Goal: Browse casually

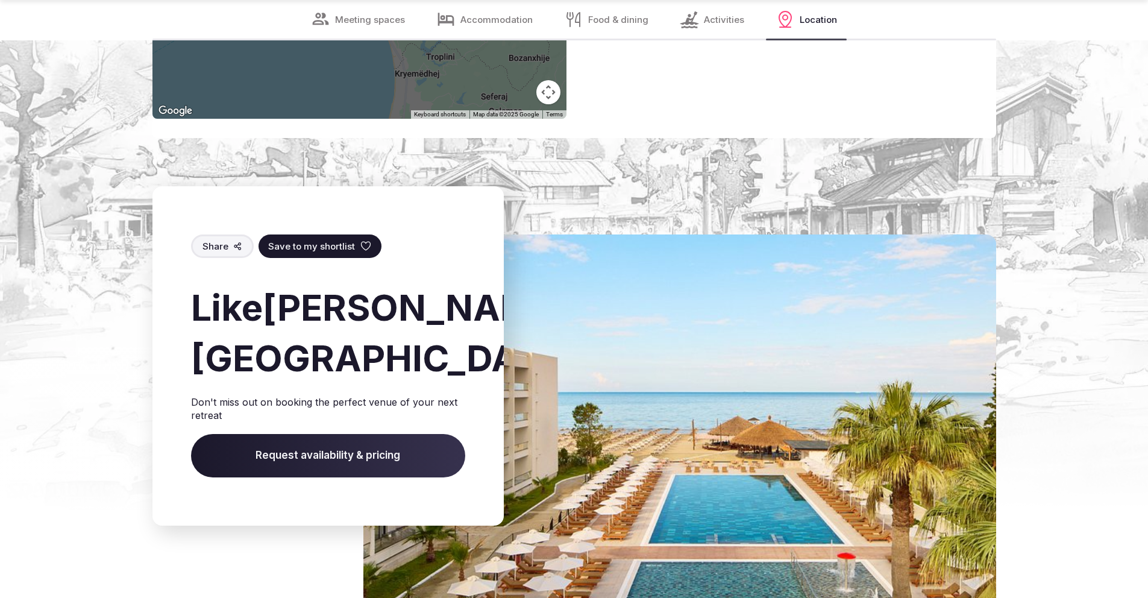
scroll to position [2698, 0]
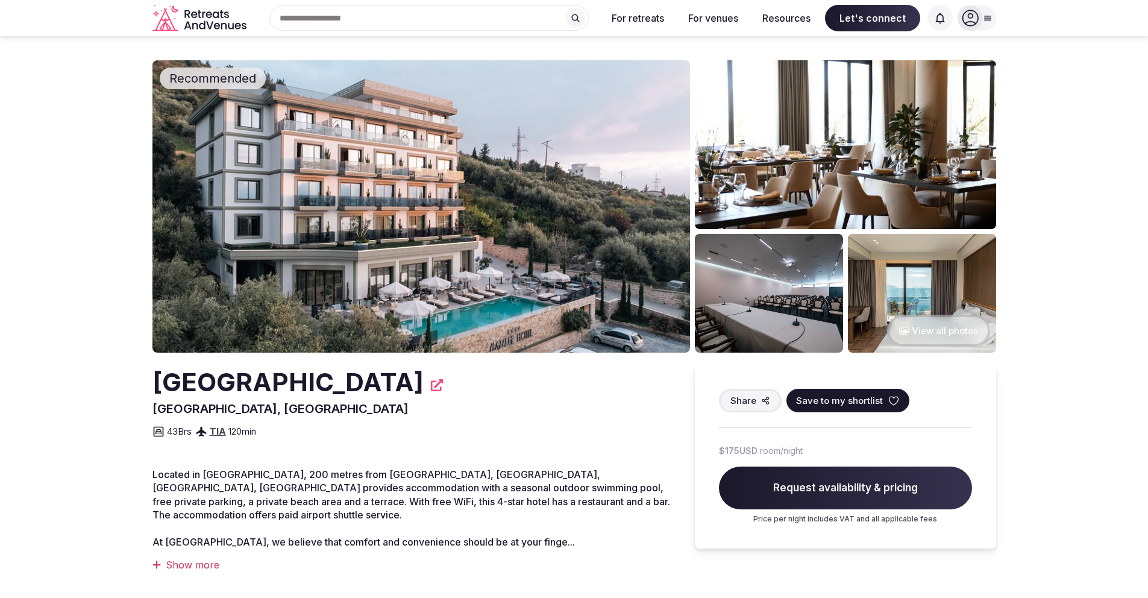
click at [918, 331] on button "View all photos" at bounding box center [938, 331] width 103 height 32
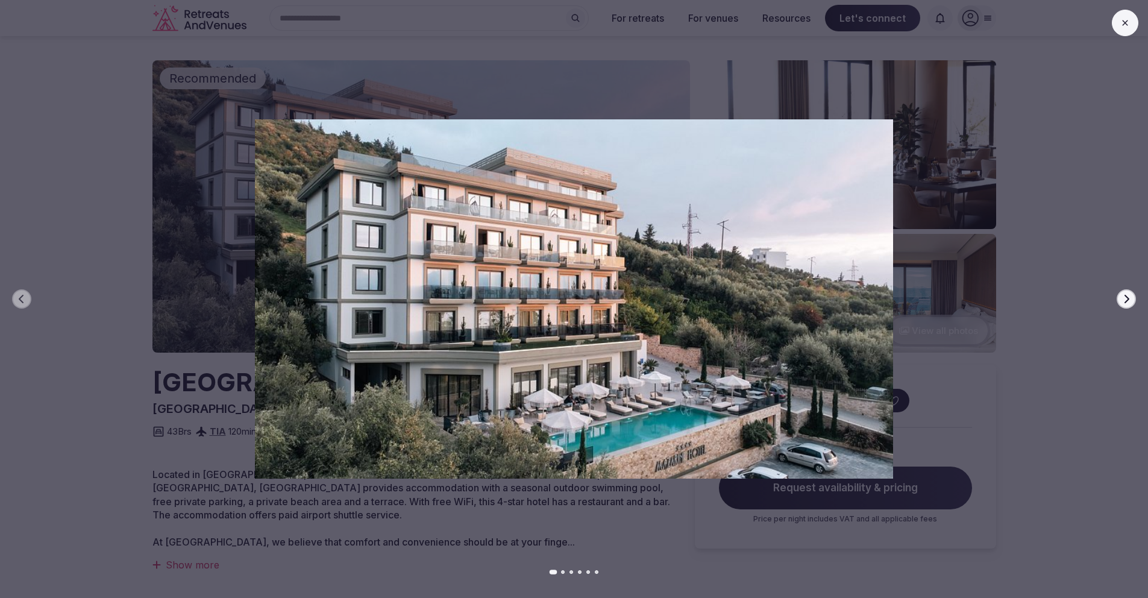
click at [1137, 297] on div at bounding box center [569, 298] width 1158 height 359
click at [1127, 297] on icon "button" at bounding box center [1126, 299] width 5 height 8
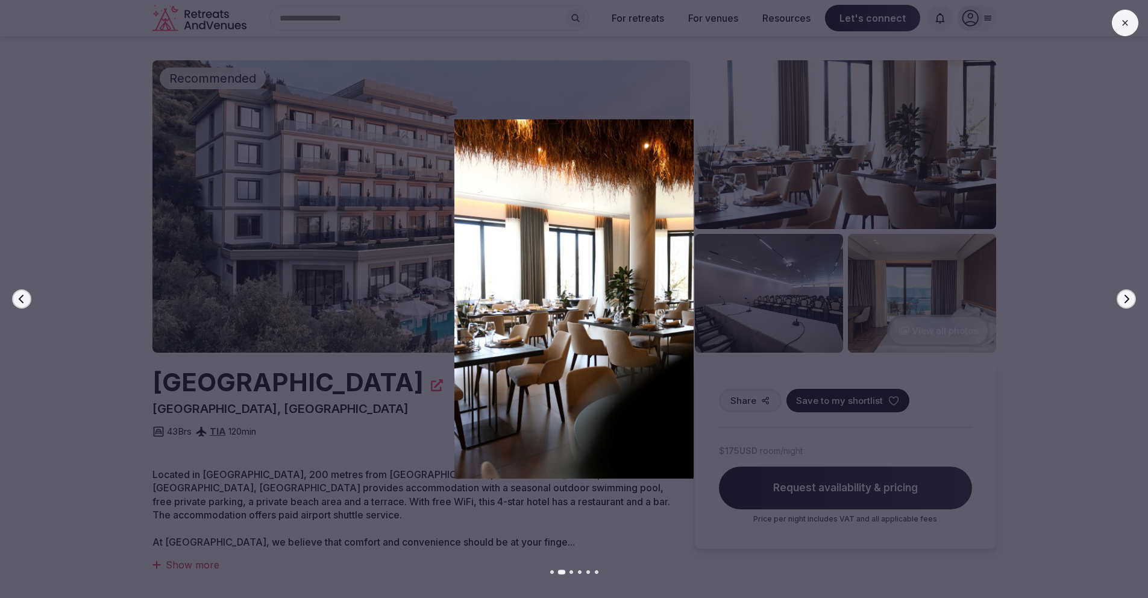
click at [1126, 297] on icon "button" at bounding box center [1126, 299] width 5 height 8
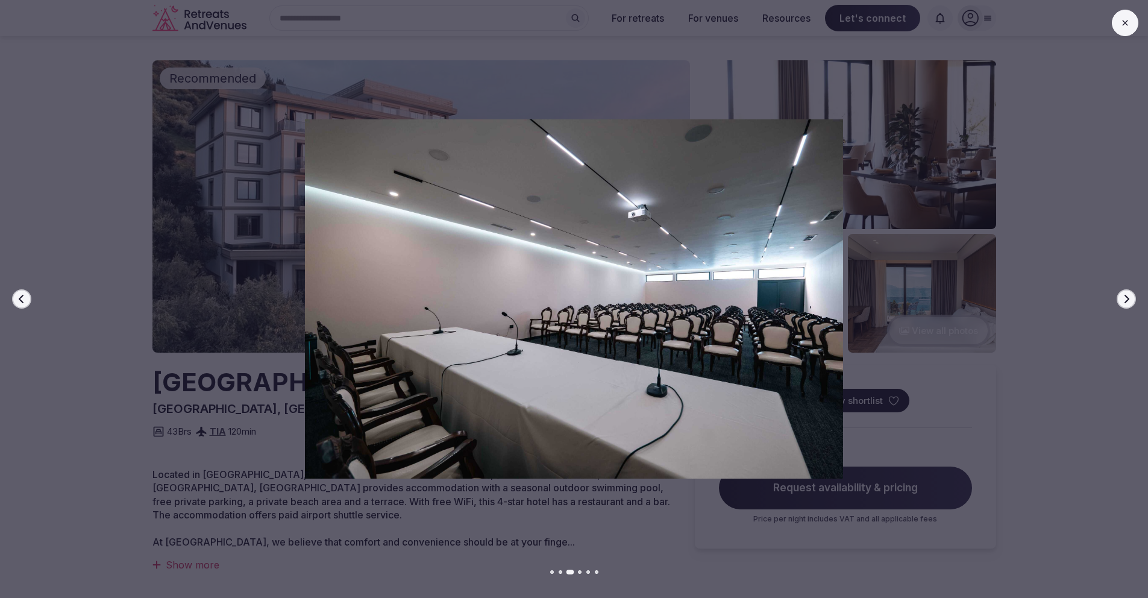
click at [1126, 297] on icon "button" at bounding box center [1126, 299] width 5 height 8
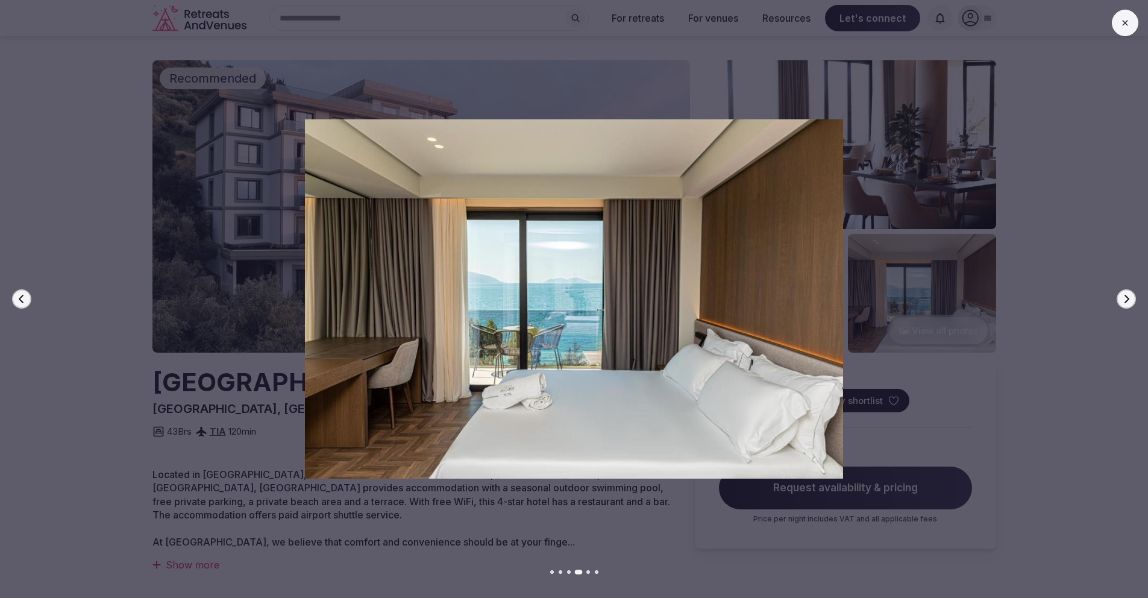
click at [1126, 297] on icon "button" at bounding box center [1126, 299] width 5 height 8
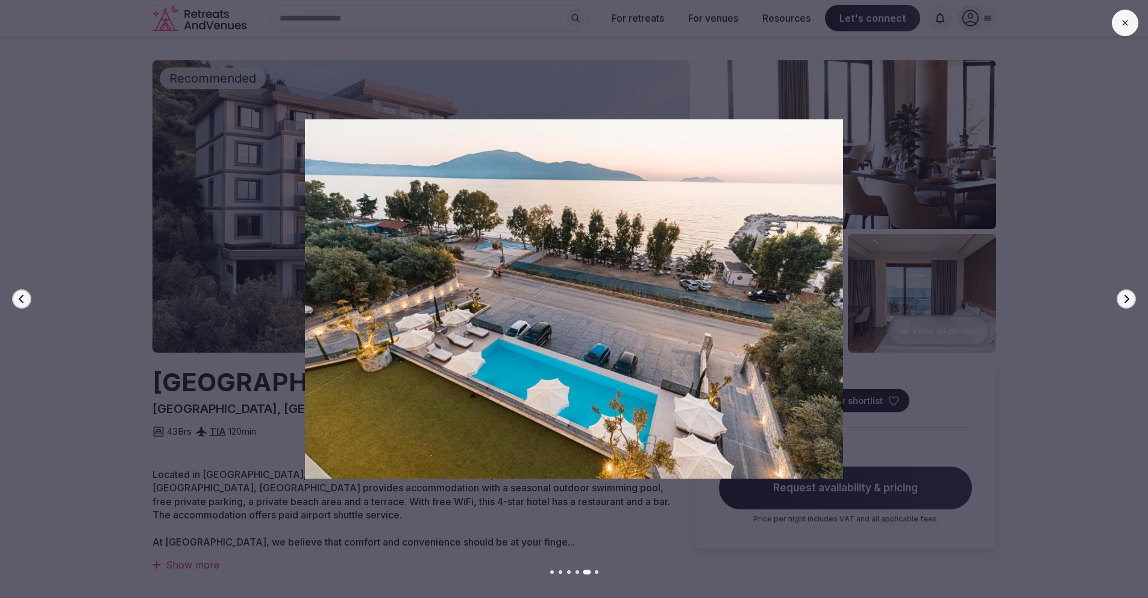
click at [1126, 297] on icon "button" at bounding box center [1126, 299] width 5 height 8
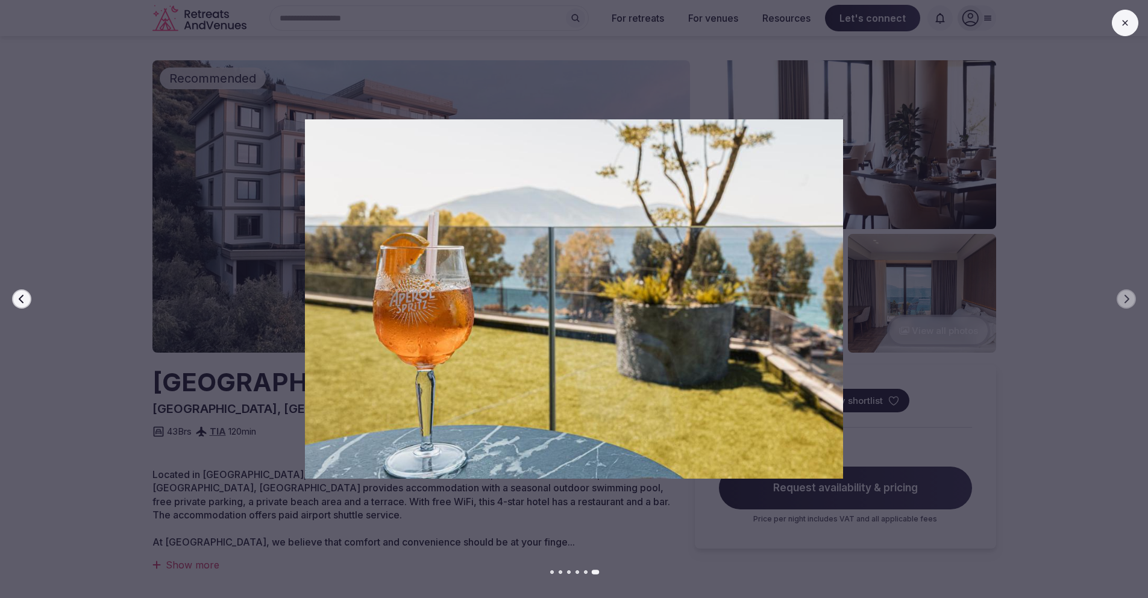
click at [1123, 18] on icon at bounding box center [1125, 23] width 10 height 10
